Goal: Understand process/instructions

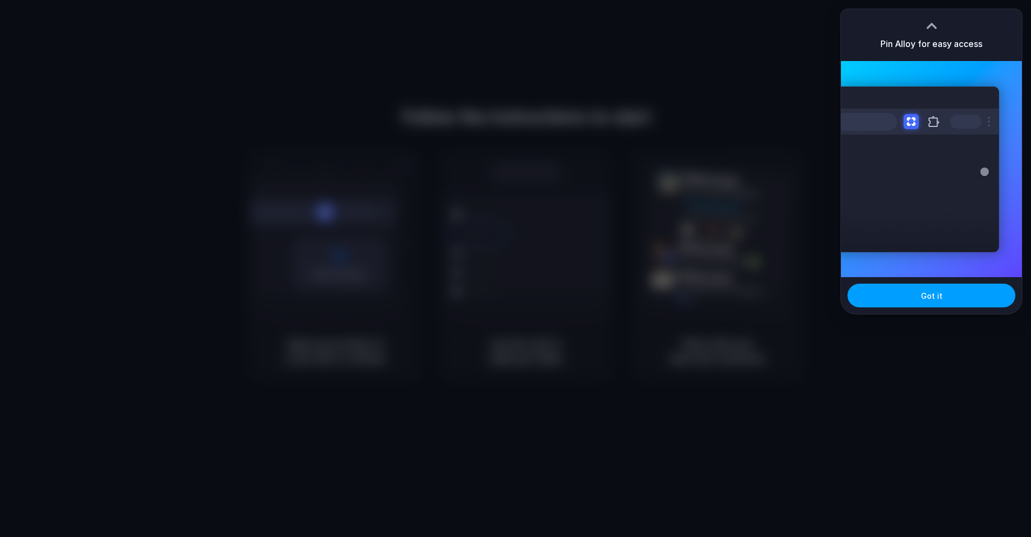
click at [942, 288] on button "Got it" at bounding box center [932, 295] width 168 height 24
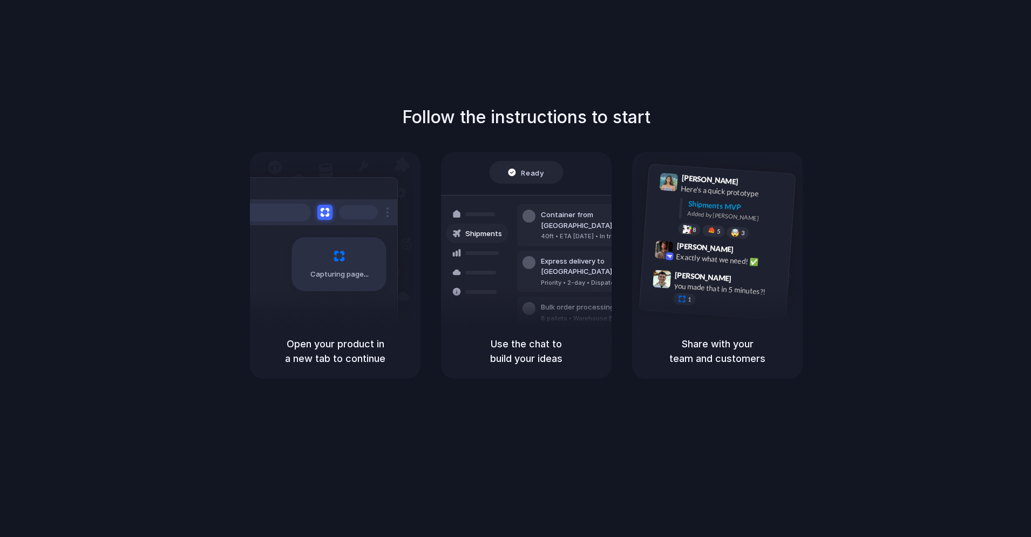
click at [648, 23] on div "Follow the instructions to start Capturing page Open your product in a new tab …" at bounding box center [526, 279] width 1053 height 558
